Goal: Task Accomplishment & Management: Manage account settings

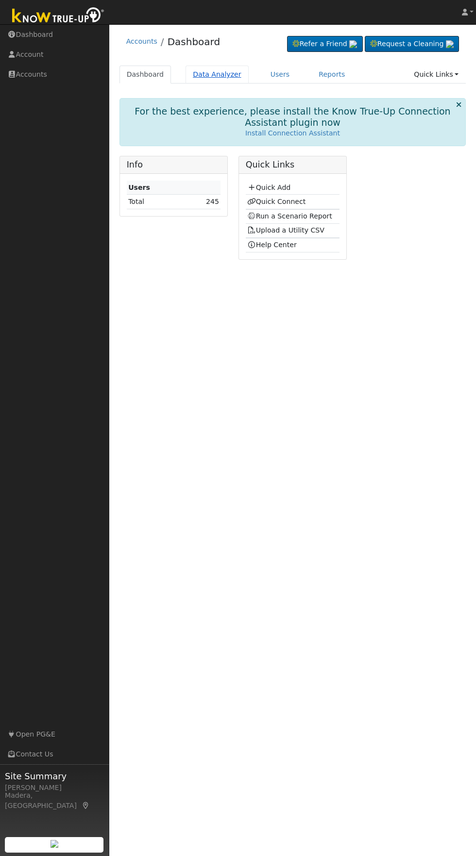
click at [205, 74] on link "Data Analyzer" at bounding box center [217, 75] width 63 height 18
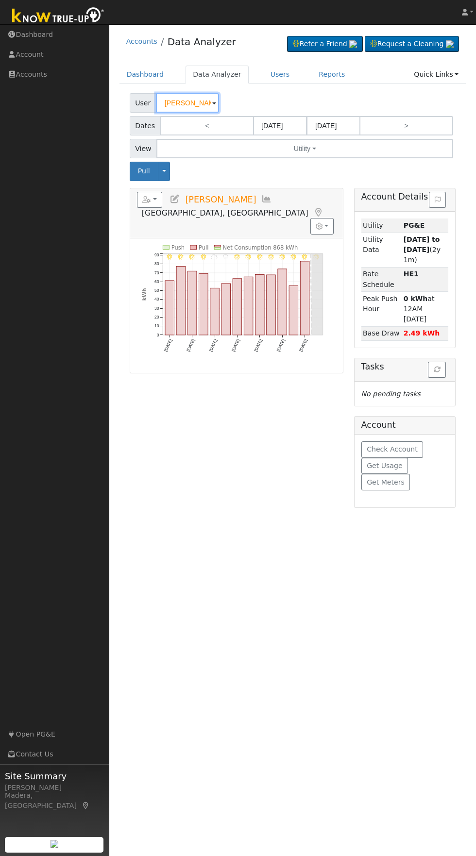
click at [187, 103] on input "[PERSON_NAME]" at bounding box center [187, 102] width 63 height 19
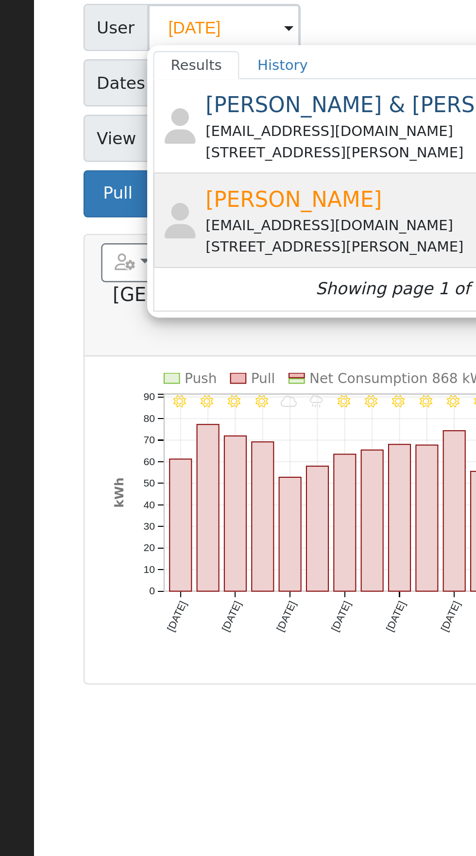
click at [254, 182] on div "[EMAIL_ADDRESS][DOMAIN_NAME]" at bounding box center [270, 184] width 180 height 9
type input "[PERSON_NAME]"
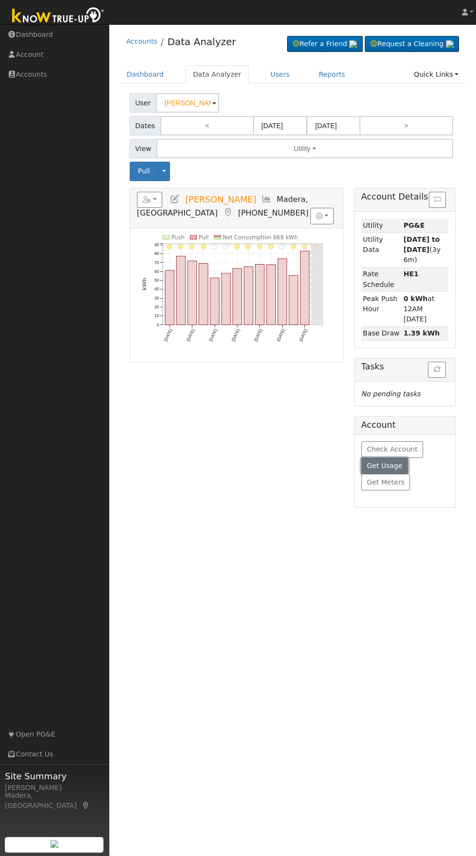
click at [395, 462] on span "Get Usage" at bounding box center [384, 466] width 35 height 8
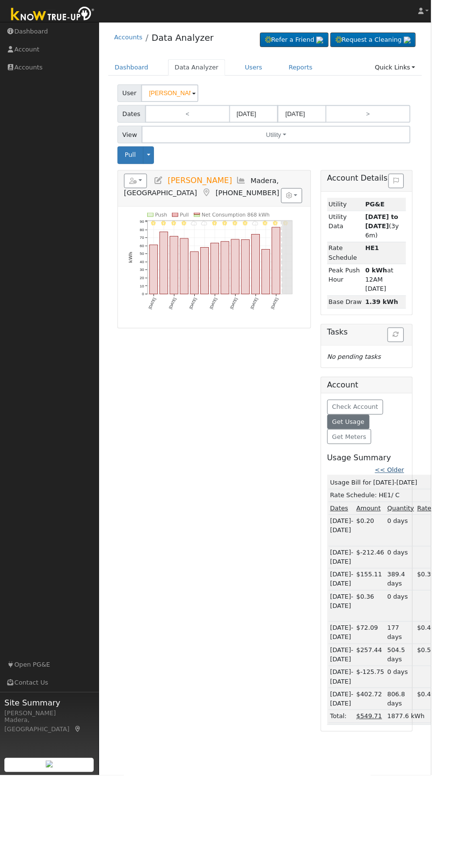
click at [436, 515] on link "<< Older" at bounding box center [430, 519] width 32 height 8
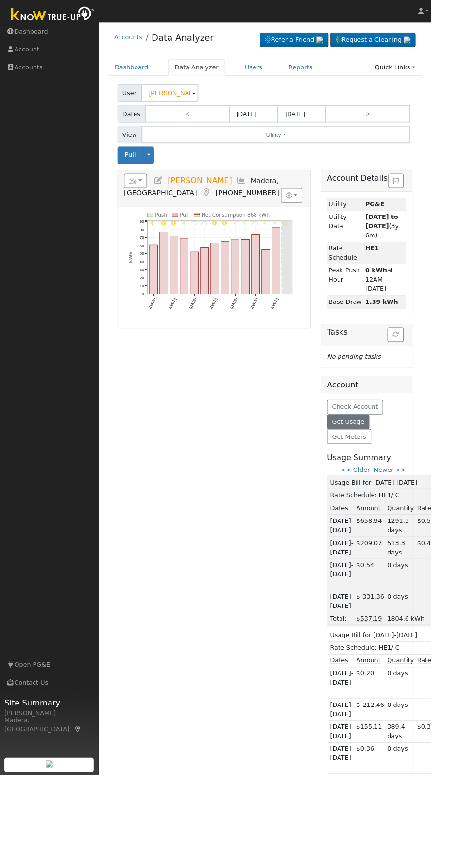
click at [175, 199] on icon at bounding box center [174, 199] width 11 height 9
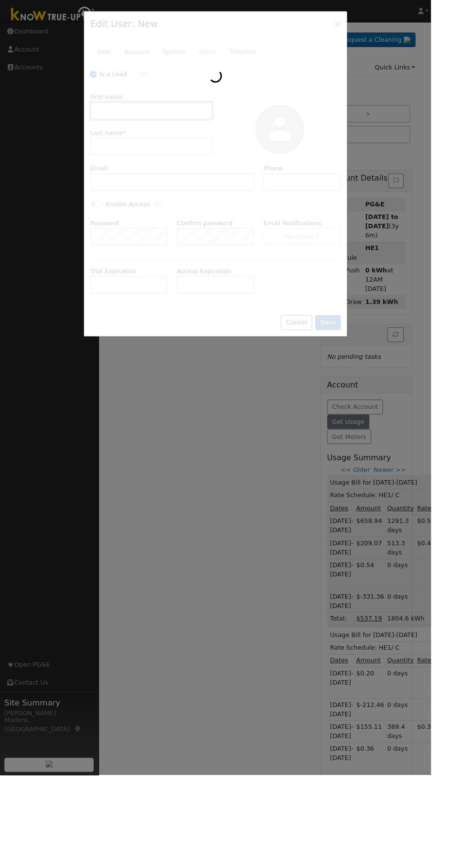
checkbox input "true"
type input "Julius"
type input "Torres"
type input "LDANA1689@GMAIL.COM"
type input "(559) 395-3447"
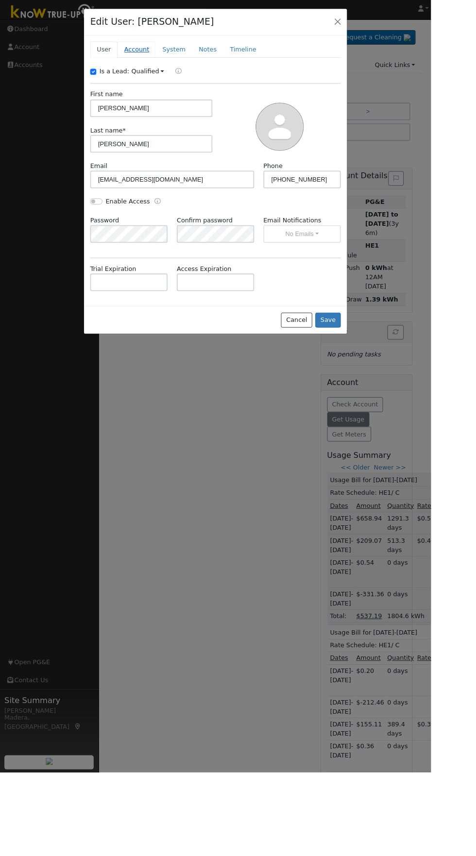
click at [172, 59] on link "Account" at bounding box center [151, 58] width 42 height 18
